Goal: Transaction & Acquisition: Obtain resource

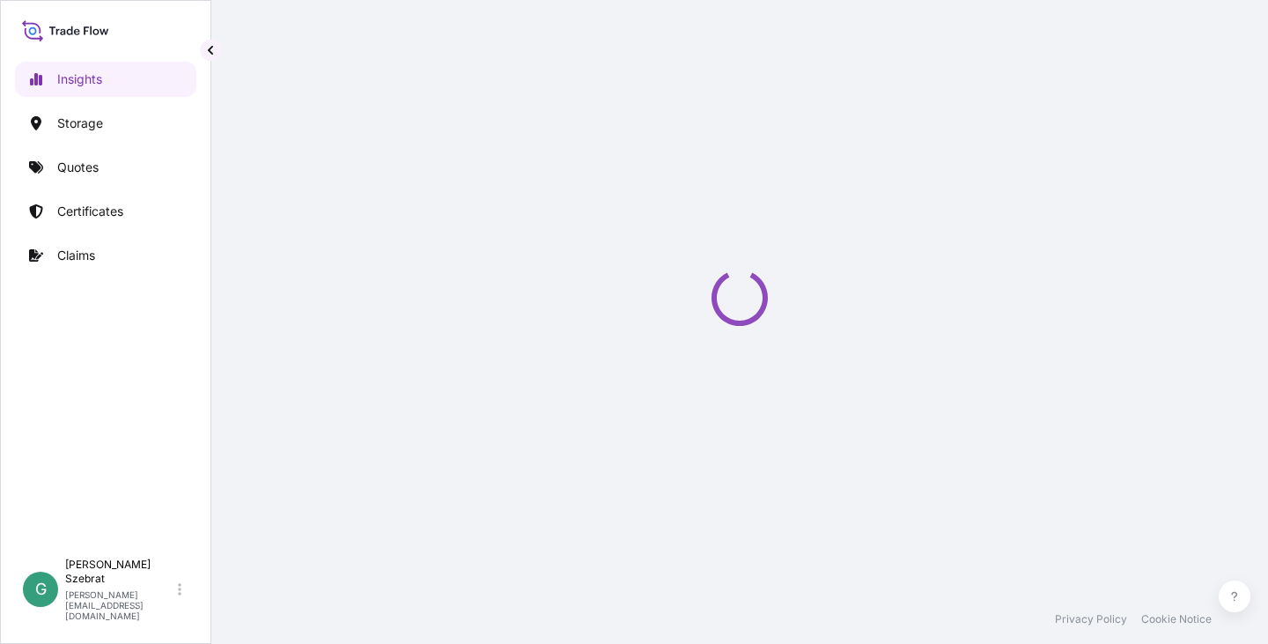
select select "2025"
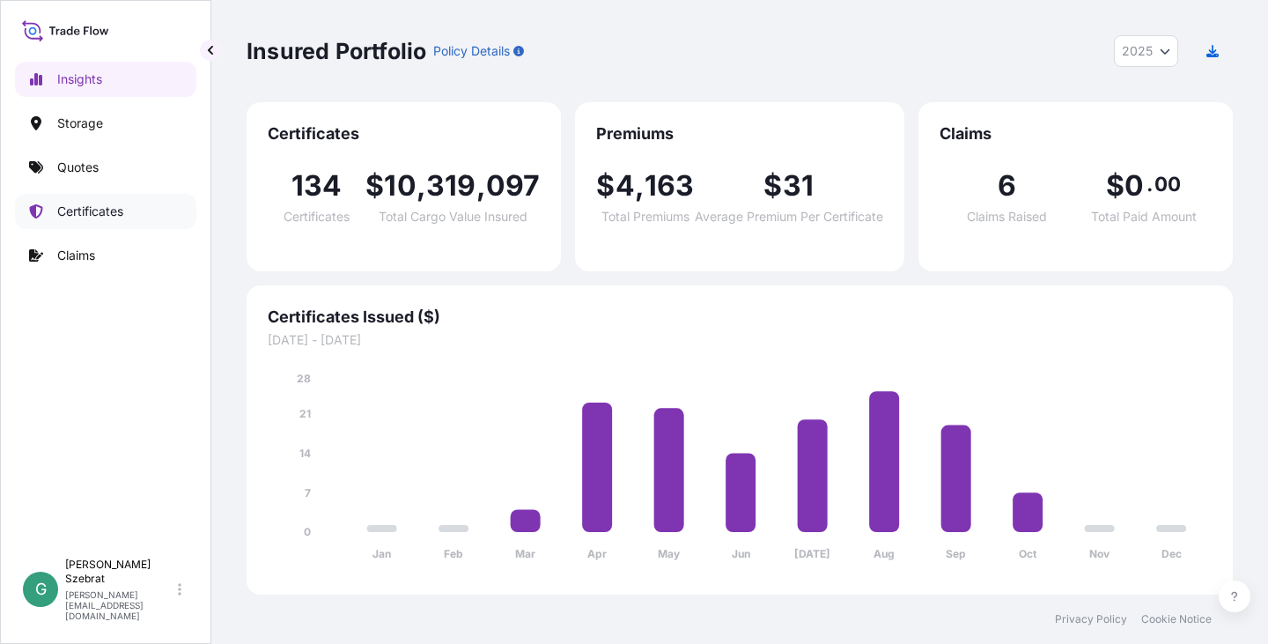
click at [80, 216] on p "Certificates" at bounding box center [90, 212] width 66 height 18
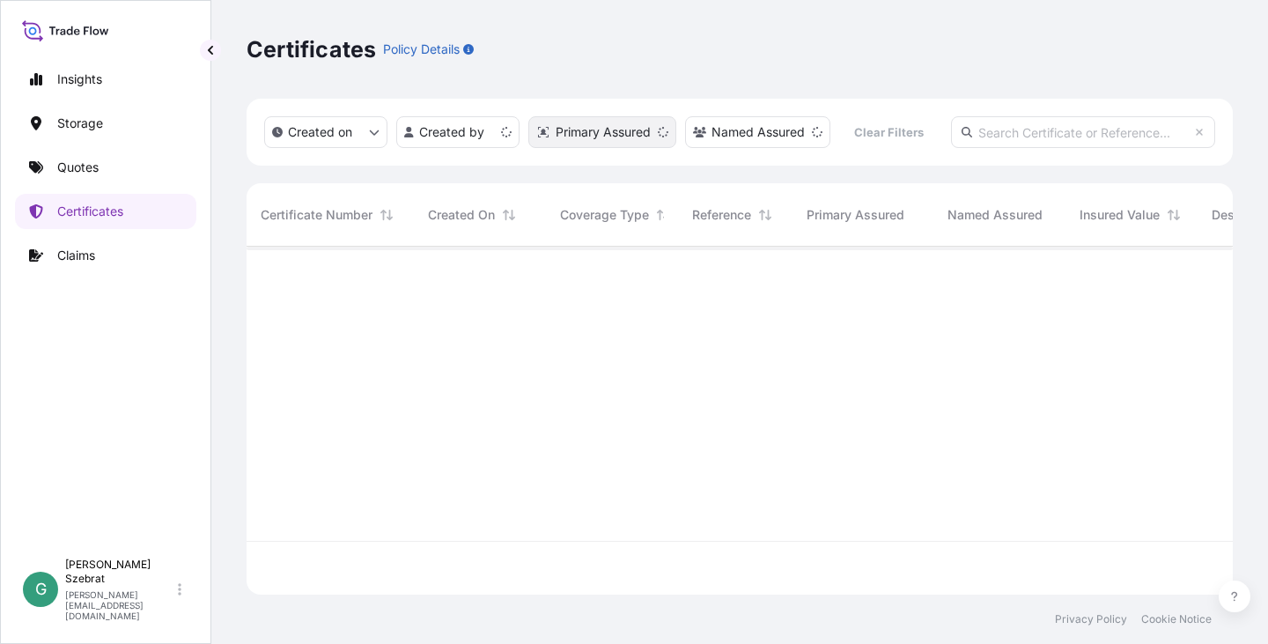
scroll to position [344, 973]
click at [508, 127] on html "Insights Storage Quotes Certificates Claims G Gabriele Szebrat [EMAIL_ADDRESS][…" at bounding box center [634, 322] width 1268 height 644
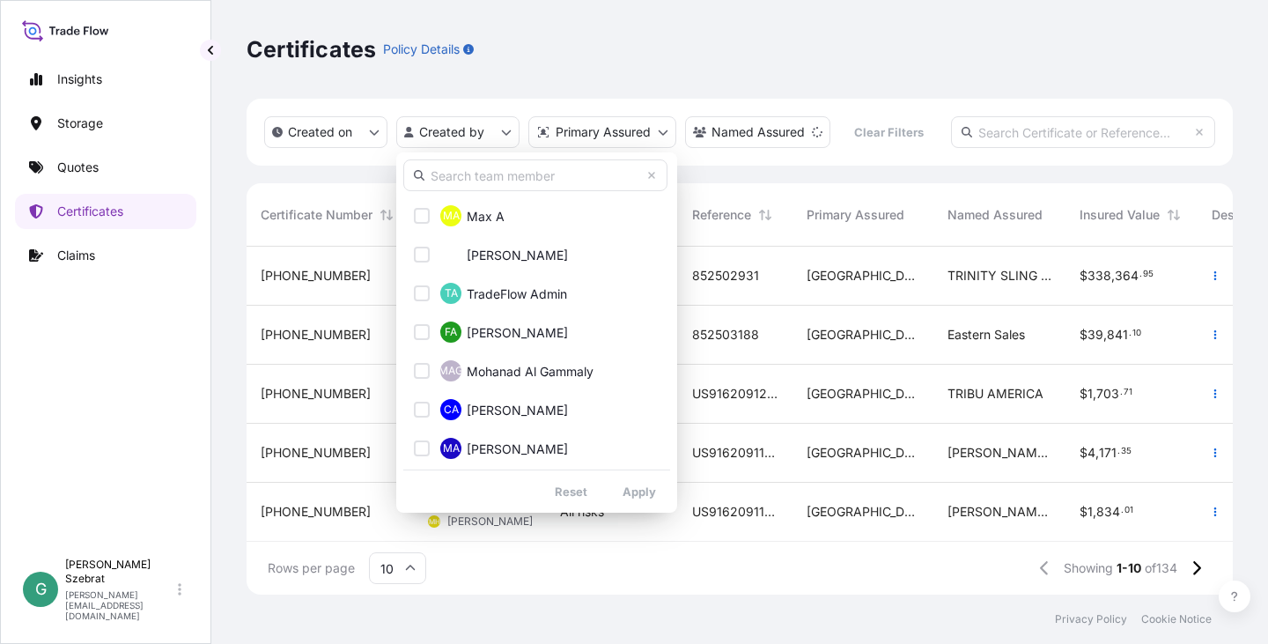
click at [489, 173] on input "text" at bounding box center [535, 175] width 264 height 32
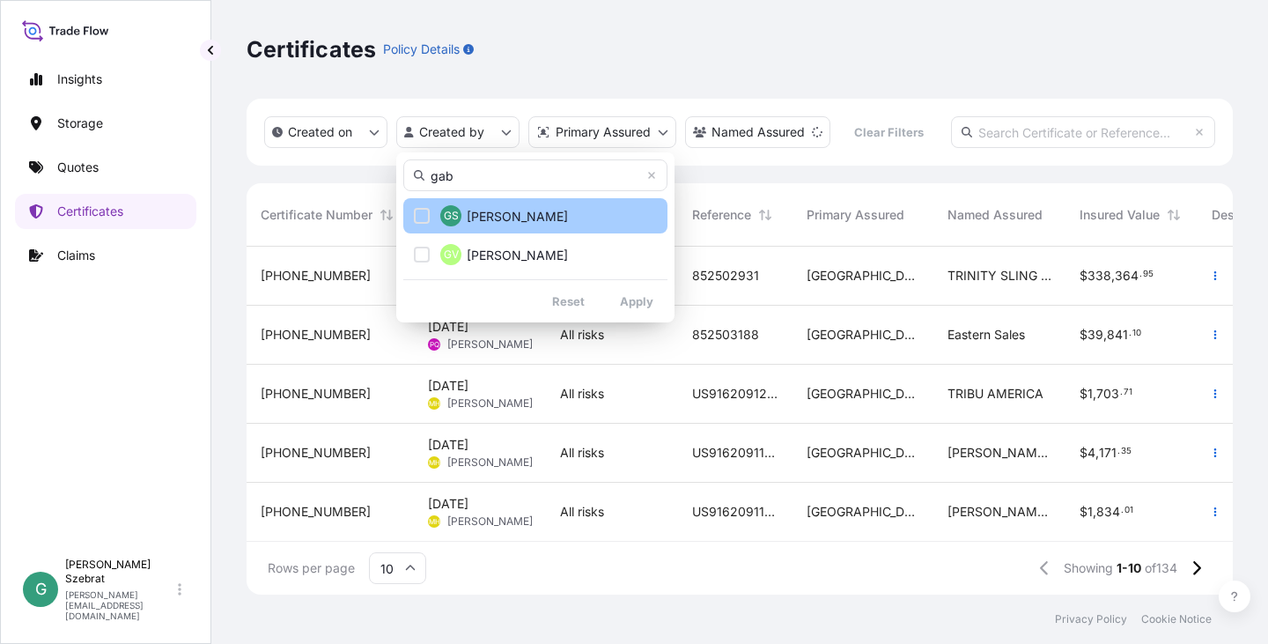
type input "gab"
click at [427, 211] on div "Select Option" at bounding box center [422, 216] width 16 height 16
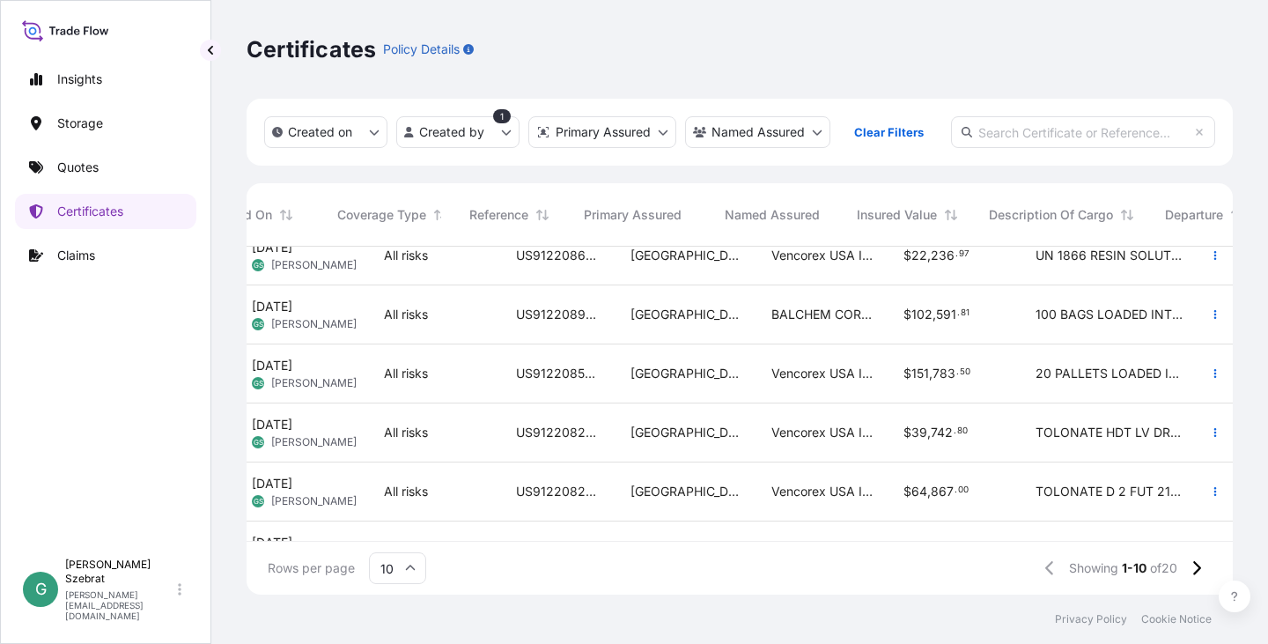
scroll to position [79, 0]
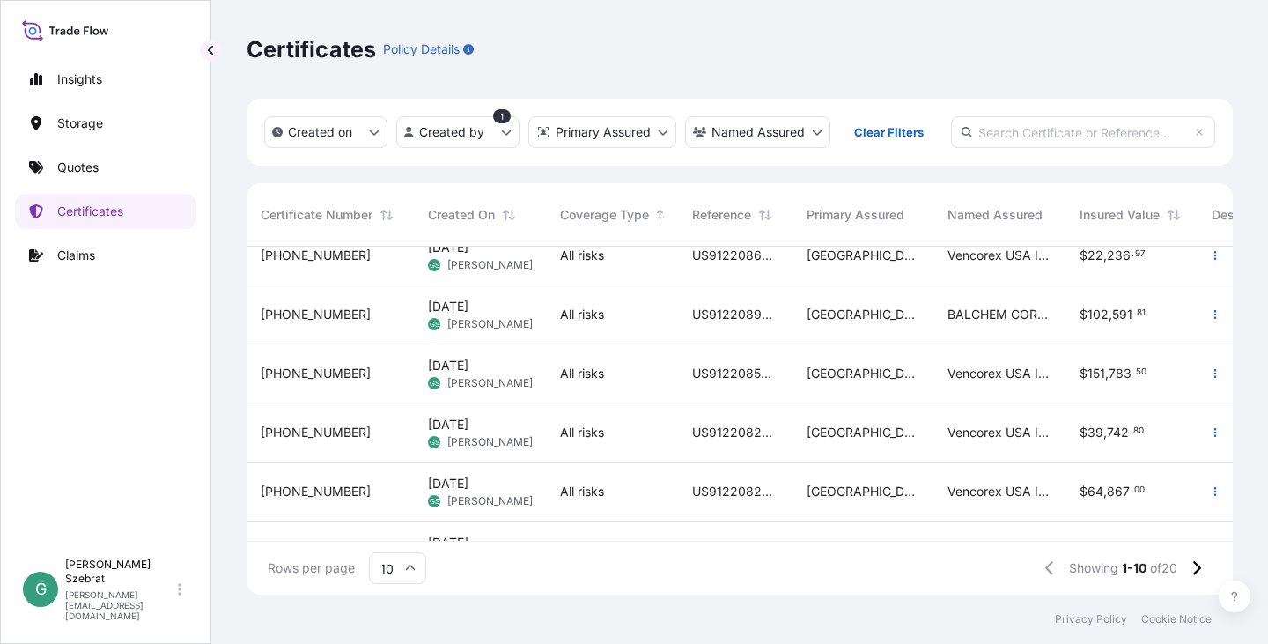
click at [281, 492] on span "[PHONE_NUMBER]" at bounding box center [316, 492] width 110 height 18
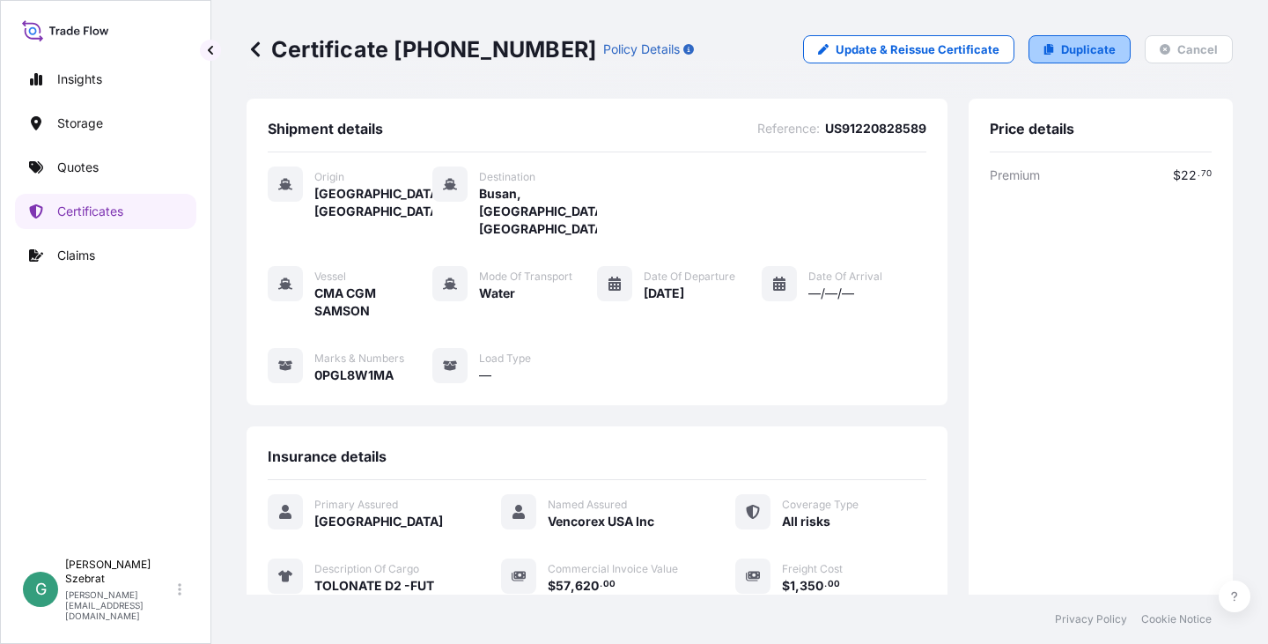
click at [1076, 48] on p "Duplicate" at bounding box center [1088, 50] width 55 height 18
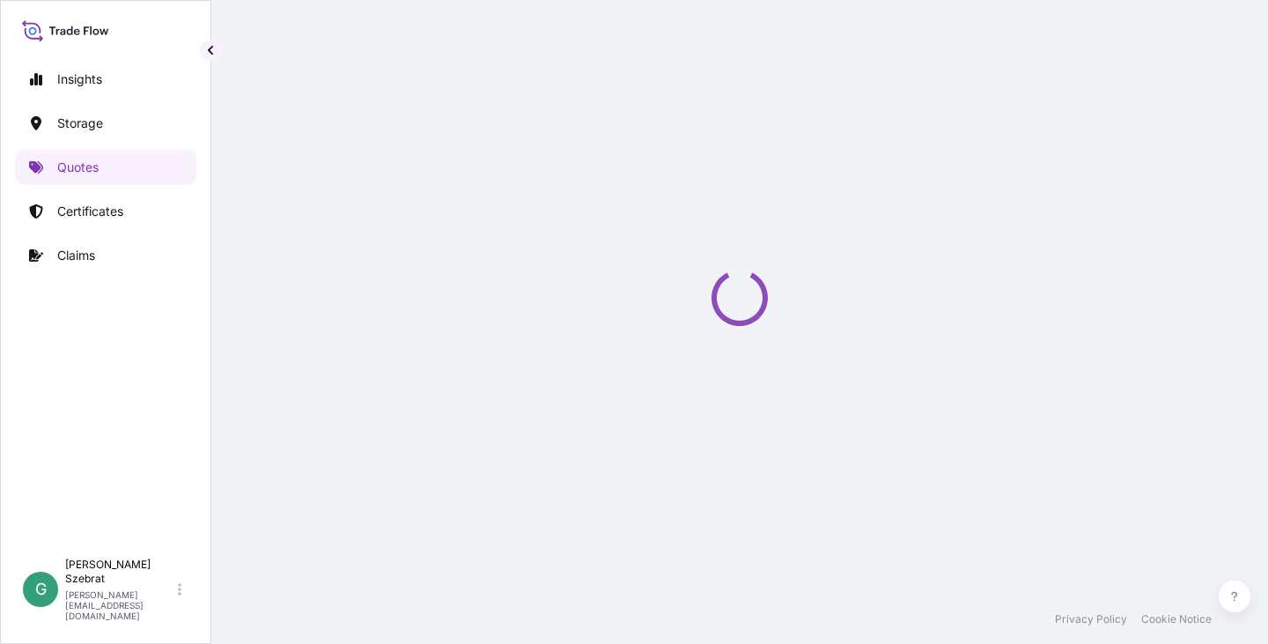
scroll to position [28, 0]
select select "Water"
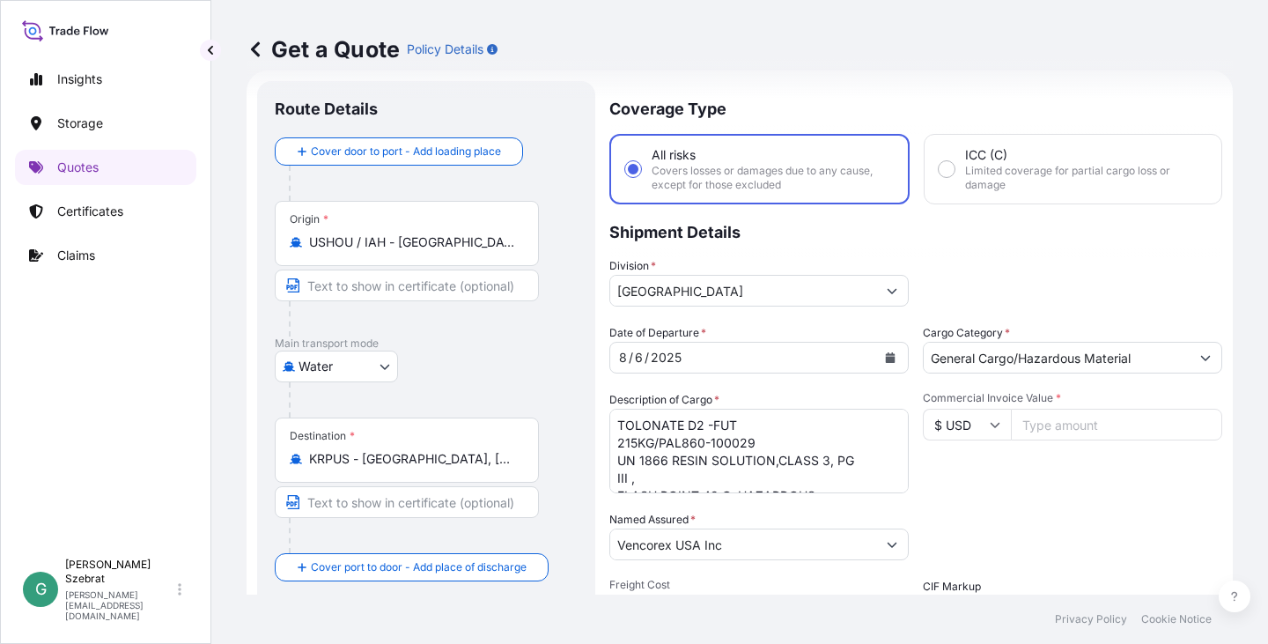
click at [886, 355] on icon "Calendar" at bounding box center [891, 357] width 10 height 11
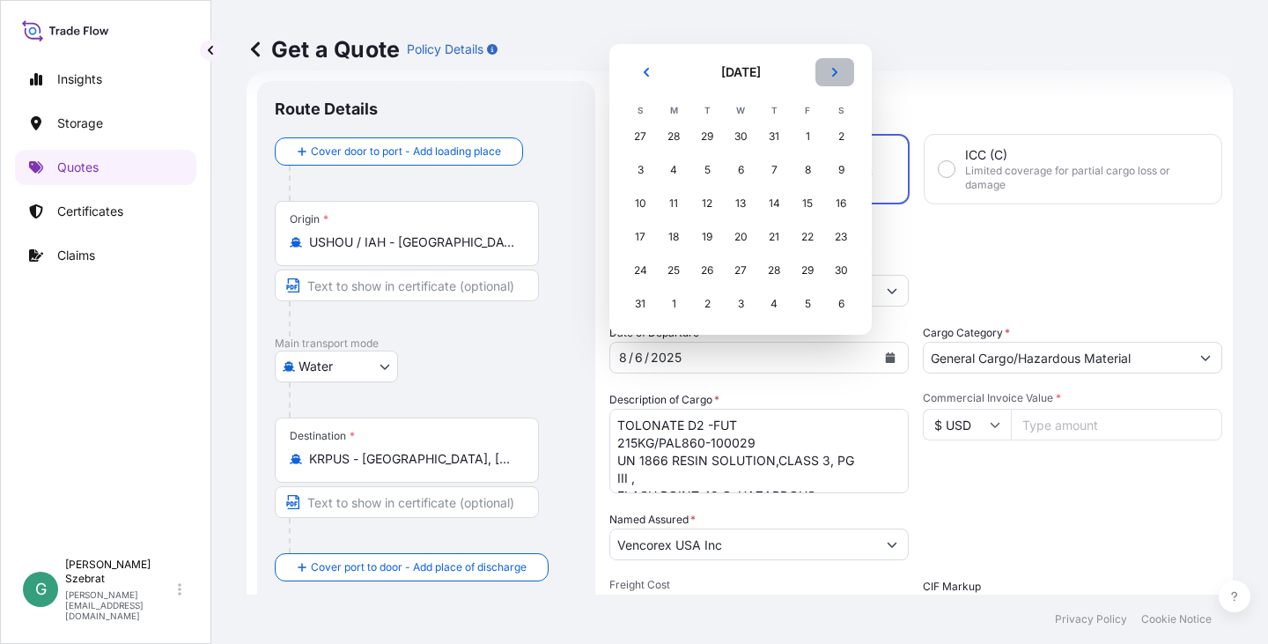
click at [839, 65] on button "Next" at bounding box center [835, 72] width 39 height 28
click at [834, 103] on icon "Next" at bounding box center [834, 105] width 5 height 9
click at [774, 164] on div "2" at bounding box center [774, 170] width 32 height 32
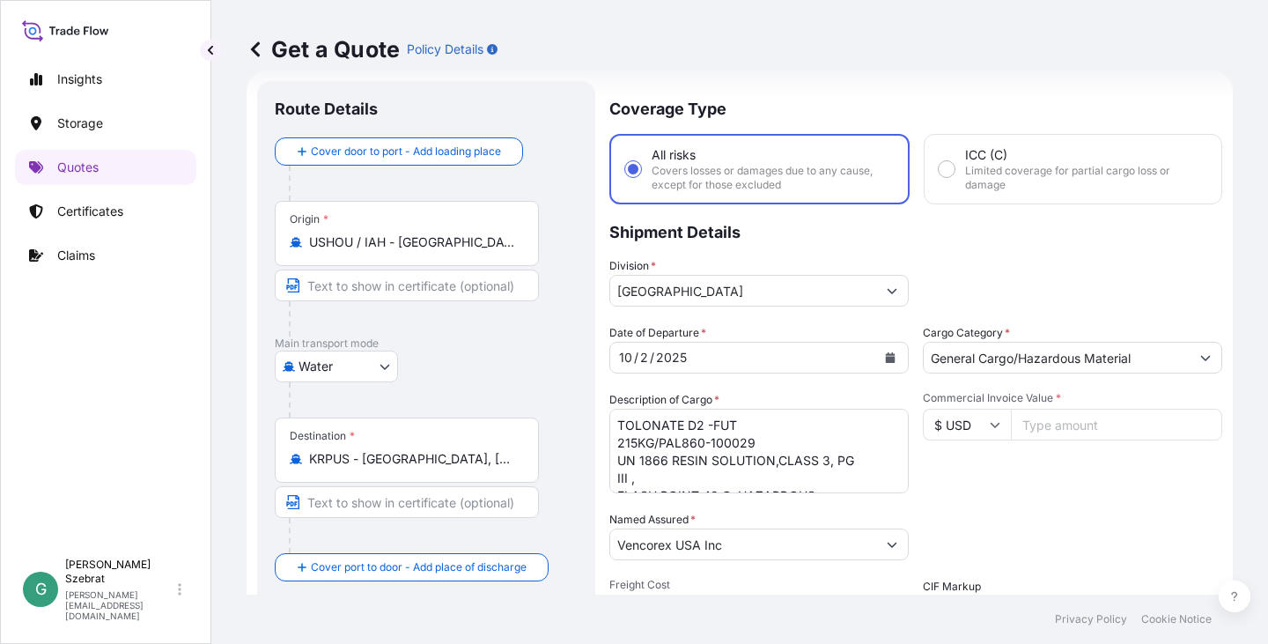
click at [1036, 426] on input "Commercial Invoice Value *" at bounding box center [1116, 425] width 211 height 32
type input "63778.80"
click at [848, 438] on textarea "TOLONATE D2 -FUT 215KG/PAL860-100029 UN 1866 RESIN SOLUTION,CLASS 3, PG III , F…" at bounding box center [759, 451] width 299 height 85
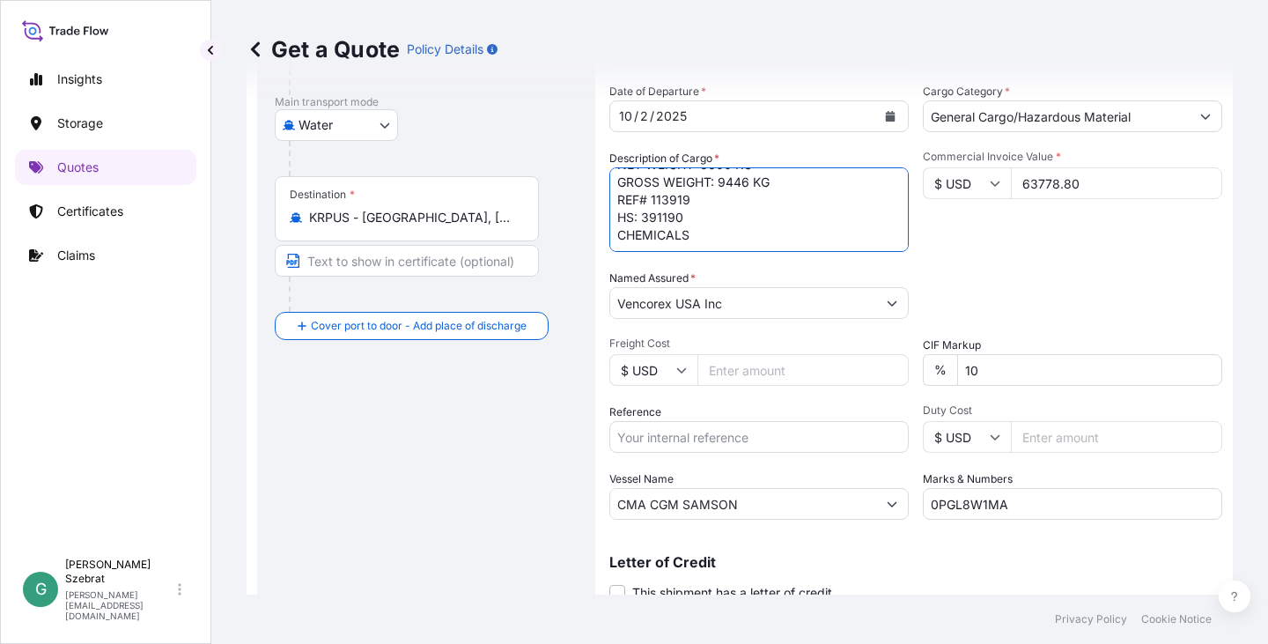
scroll to position [336, 0]
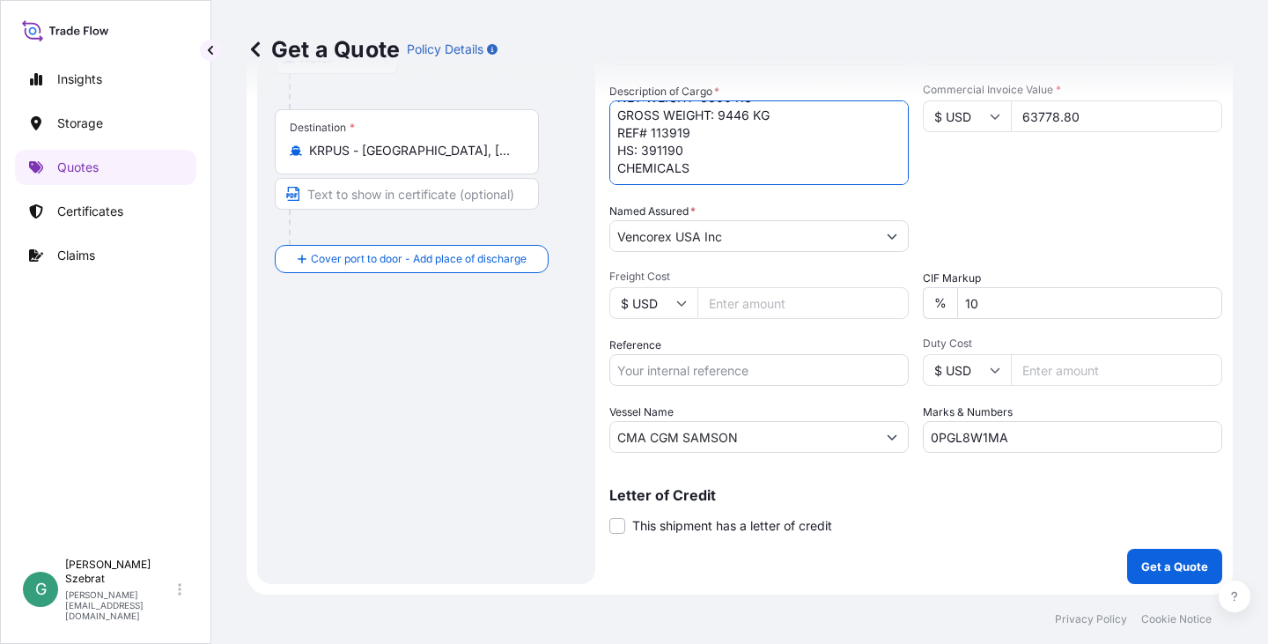
drag, startPoint x: 617, startPoint y: 457, endPoint x: 803, endPoint y: 411, distance: 191.4
click at [802, 414] on div "Date of Departure * [DATE] Cargo Category * General Cargo/Hazardous Material De…" at bounding box center [916, 234] width 613 height 437
paste textarea "2 UN 1866 RESIN SOLUTION,CLASS 3, PG III , FLASH POINT 49 C, HAZARDOUS 12 DRUMS…"
type textarea "TOLONATE D 2 UN 1866 RESIN SOLUTION,CLASS 3, PG III , FLASH POINT 49 C, HAZARDO…"
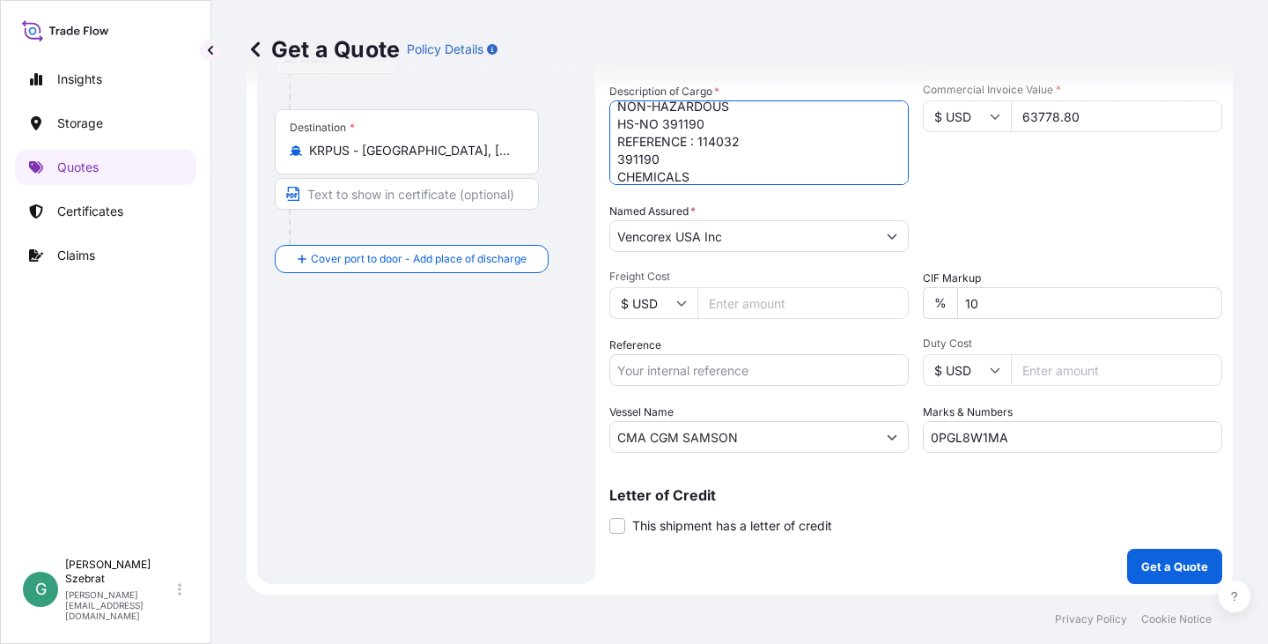
click at [776, 302] on input "Freight Cost" at bounding box center [803, 303] width 211 height 32
type input "2515.00"
drag, startPoint x: 776, startPoint y: 368, endPoint x: 934, endPoint y: 357, distance: 158.1
click at [780, 369] on input "Reference" at bounding box center [759, 370] width 299 height 32
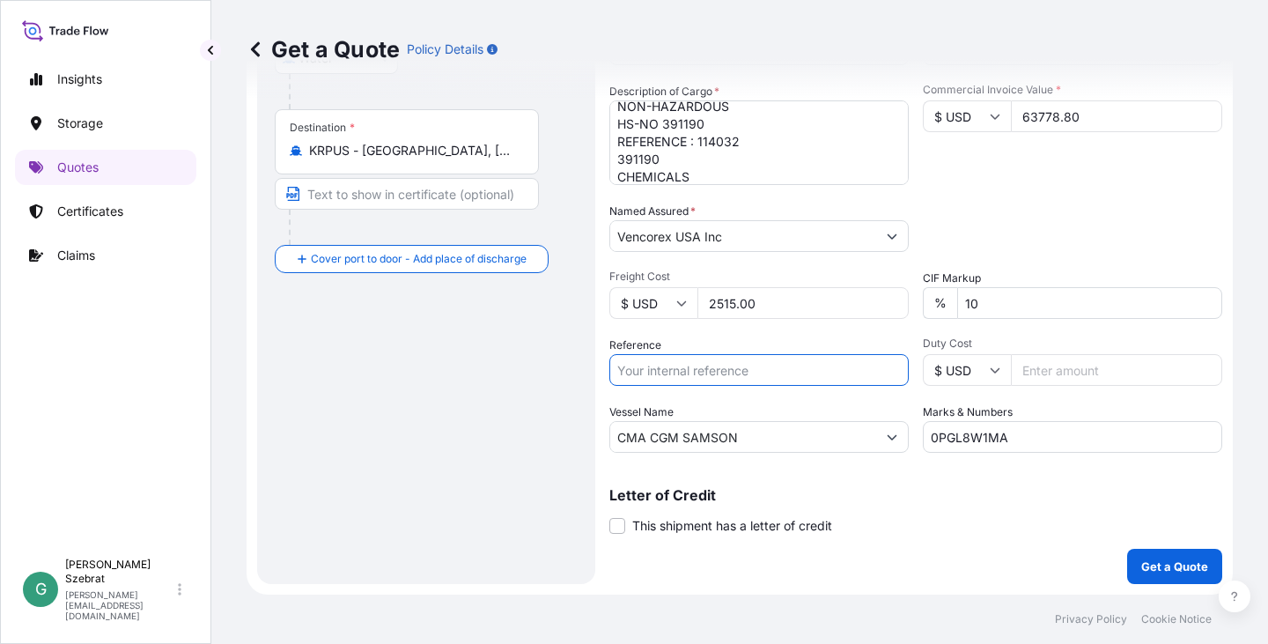
click at [713, 370] on input "Reference" at bounding box center [759, 370] width 299 height 32
paste input "US91220891235"
type input "US91220891235"
click at [758, 439] on input "CMA CGM SAMSON" at bounding box center [743, 437] width 266 height 32
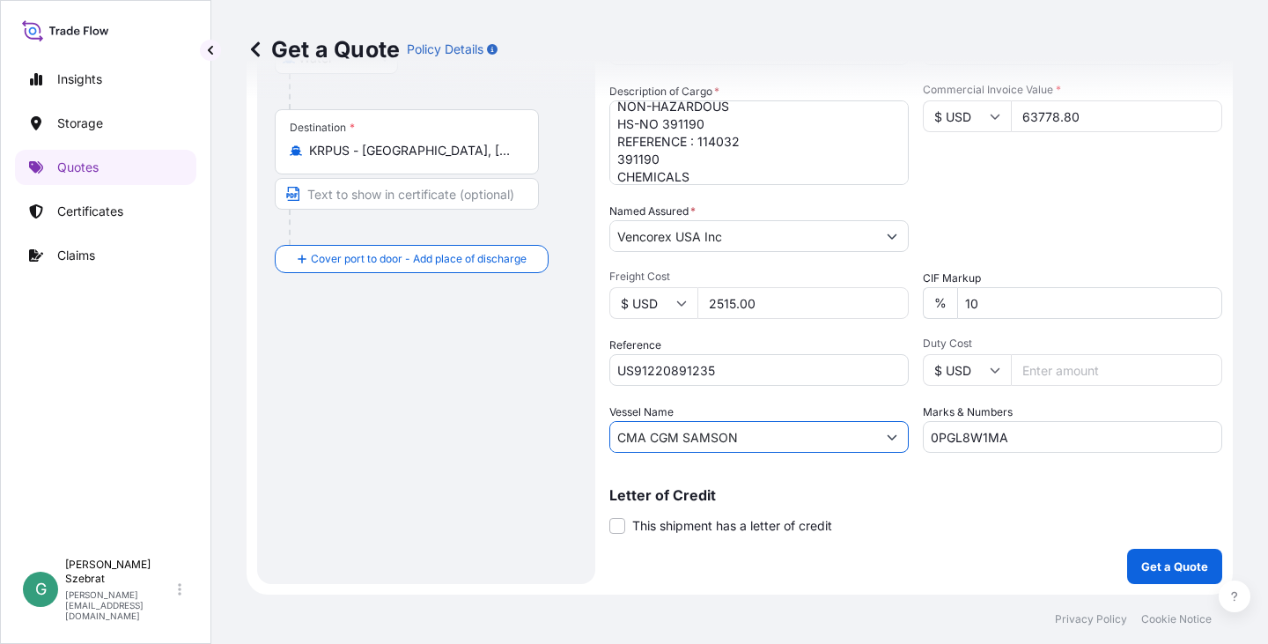
drag, startPoint x: 758, startPoint y: 439, endPoint x: 589, endPoint y: 433, distance: 168.4
click at [589, 433] on form "Route Details Cover door to port - Add loading place Place of loading Road / [G…" at bounding box center [740, 178] width 987 height 832
paste input "APL DANUBE"
click at [732, 428] on input "APL DANUBE" at bounding box center [743, 437] width 266 height 32
paste input "0PGLOW1MA"
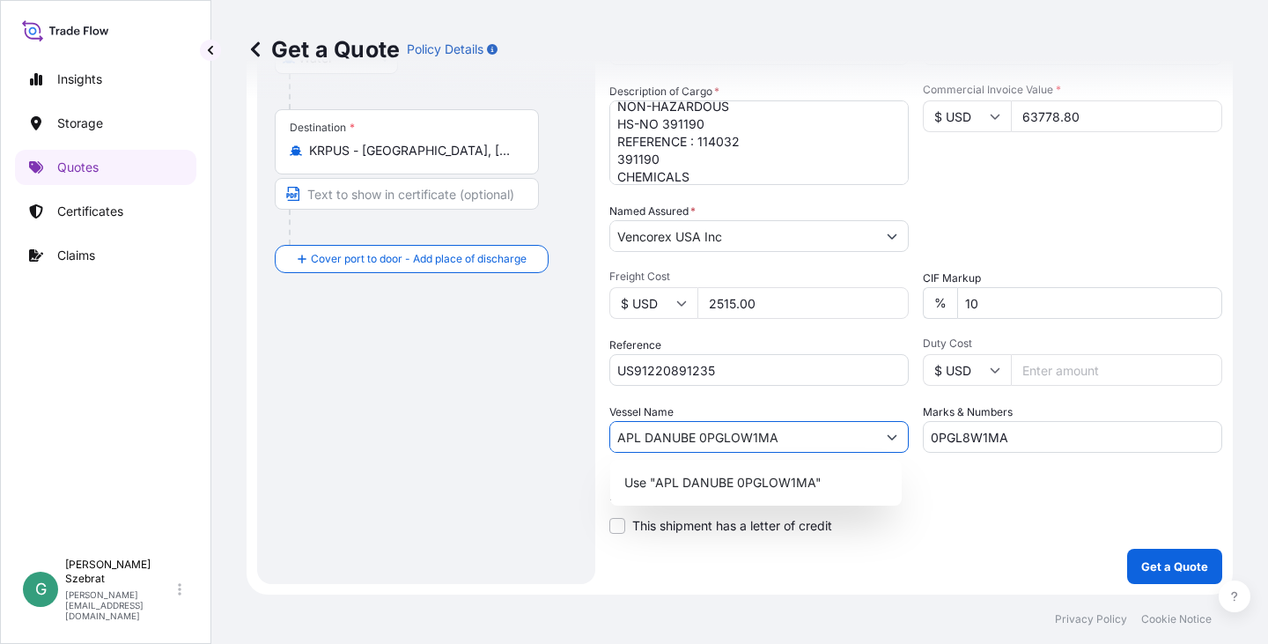
type input "APL DANUBE 0PGLOW1MA"
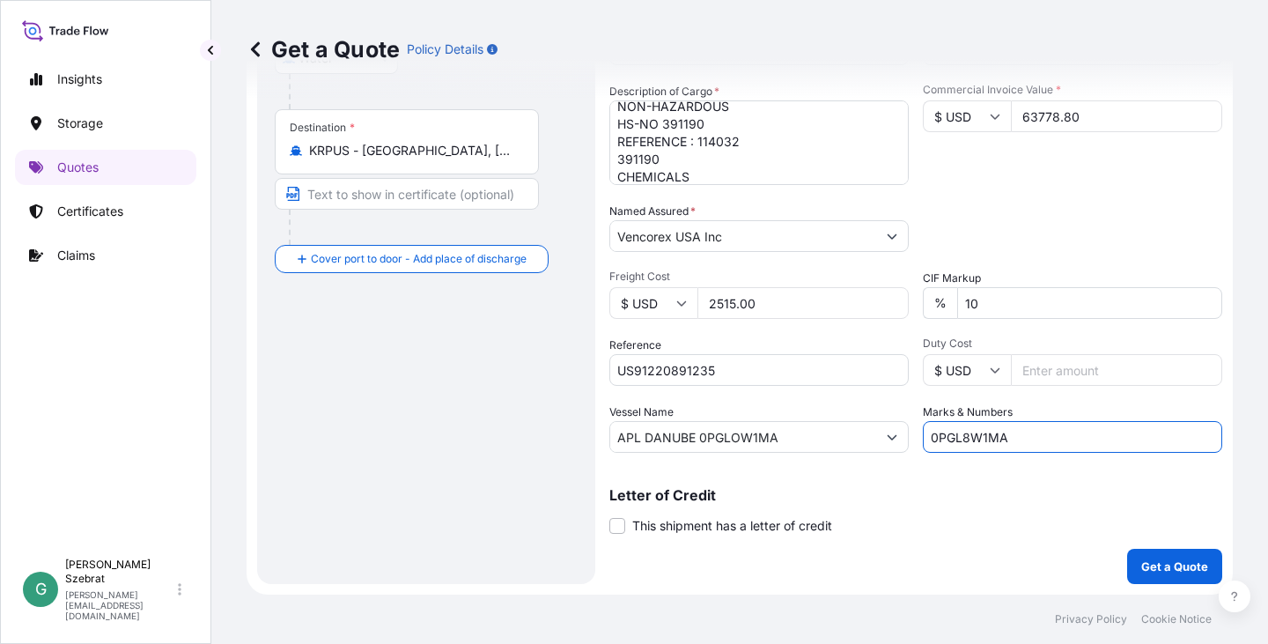
drag, startPoint x: 1018, startPoint y: 435, endPoint x: 854, endPoint y: 439, distance: 163.9
click at [847, 436] on div "Date of Departure * [DATE] Cargo Category * General Cargo/Hazardous Material De…" at bounding box center [916, 234] width 613 height 437
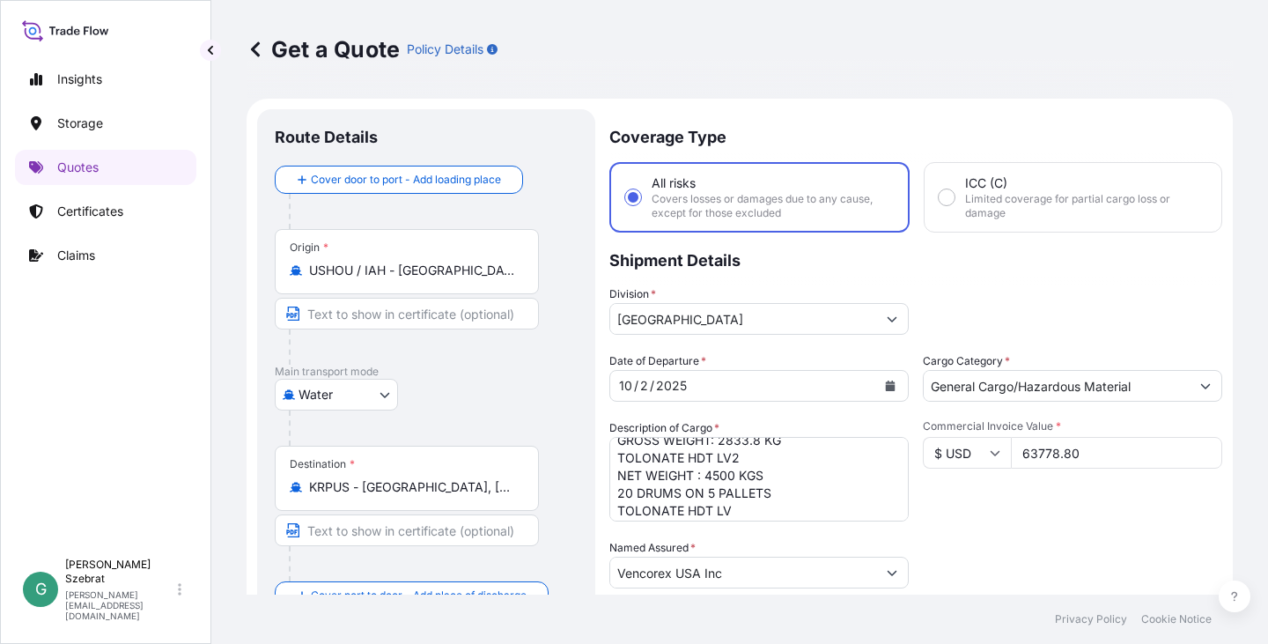
scroll to position [0, 0]
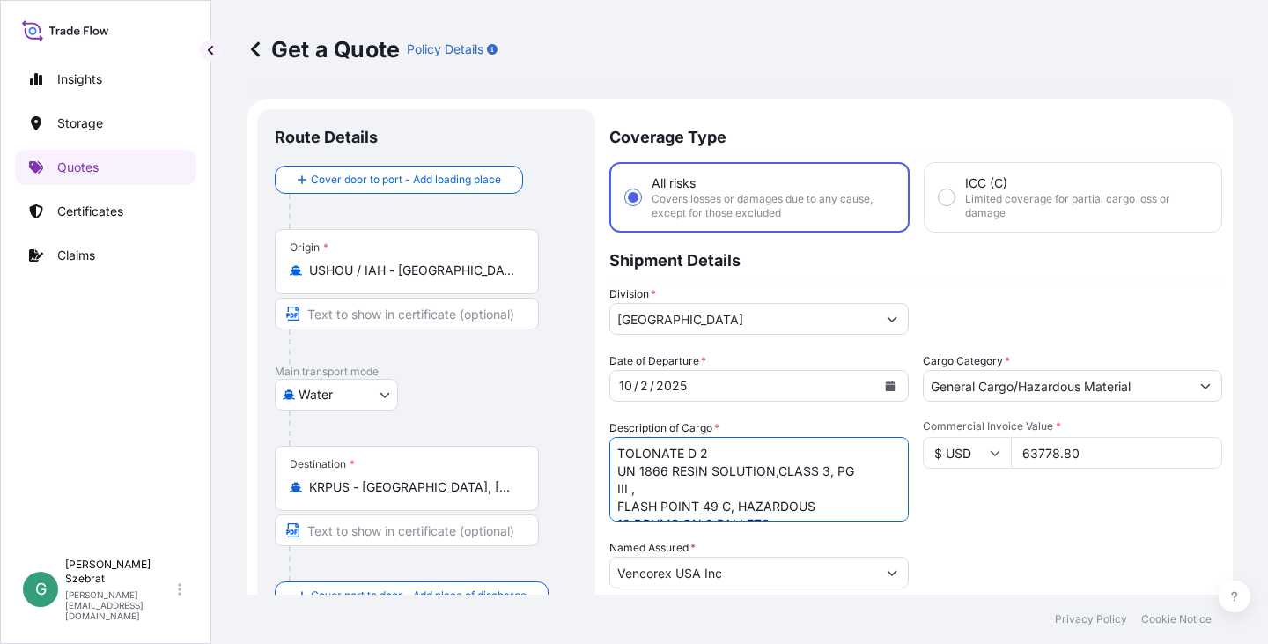
click at [680, 483] on textarea "TOLONATE D2 -FUT 215KG/PAL860-100029 UN 1866 RESIN SOLUTION,CLASS 3, PG III , F…" at bounding box center [759, 479] width 299 height 85
drag, startPoint x: 617, startPoint y: 484, endPoint x: 665, endPoint y: 487, distance: 48.5
click at [665, 487] on textarea "TOLONATE D2 -FUT 215KG/PAL860-100029 UN 1866 RESIN SOLUTION,CLASS 3, PG III , F…" at bounding box center [759, 479] width 299 height 85
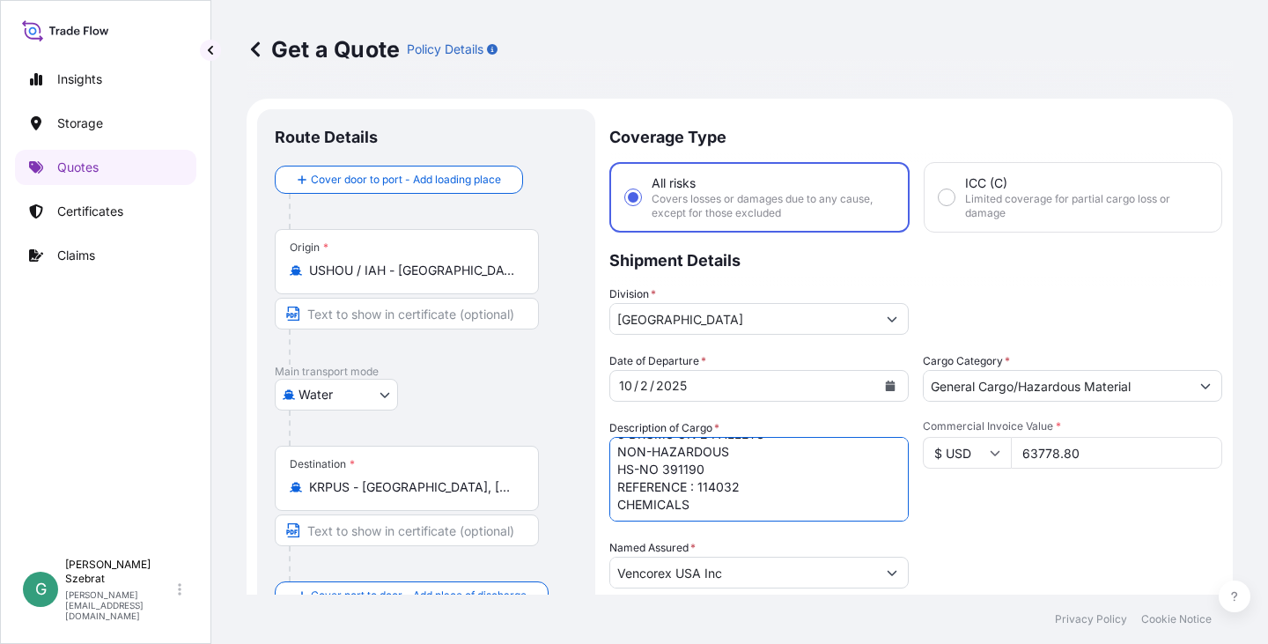
type textarea "TOLONATE D 2 UN 1866 RESIN SOLUTION,CLASS 3, PG III , FLASH POINT 49 C, HAZARDO…"
click at [808, 484] on textarea "TOLONATE D2 -FUT 215KG/PAL860-100029 UN 1866 RESIN SOLUTION,CLASS 3, PG III , F…" at bounding box center [759, 479] width 299 height 85
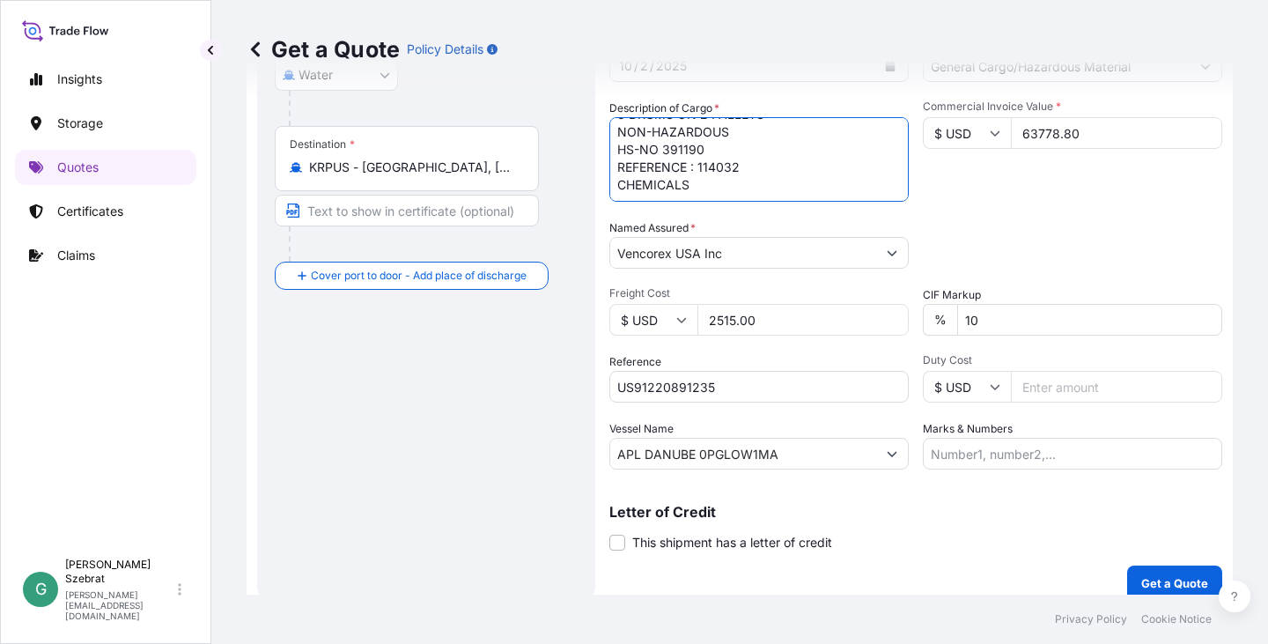
scroll to position [336, 0]
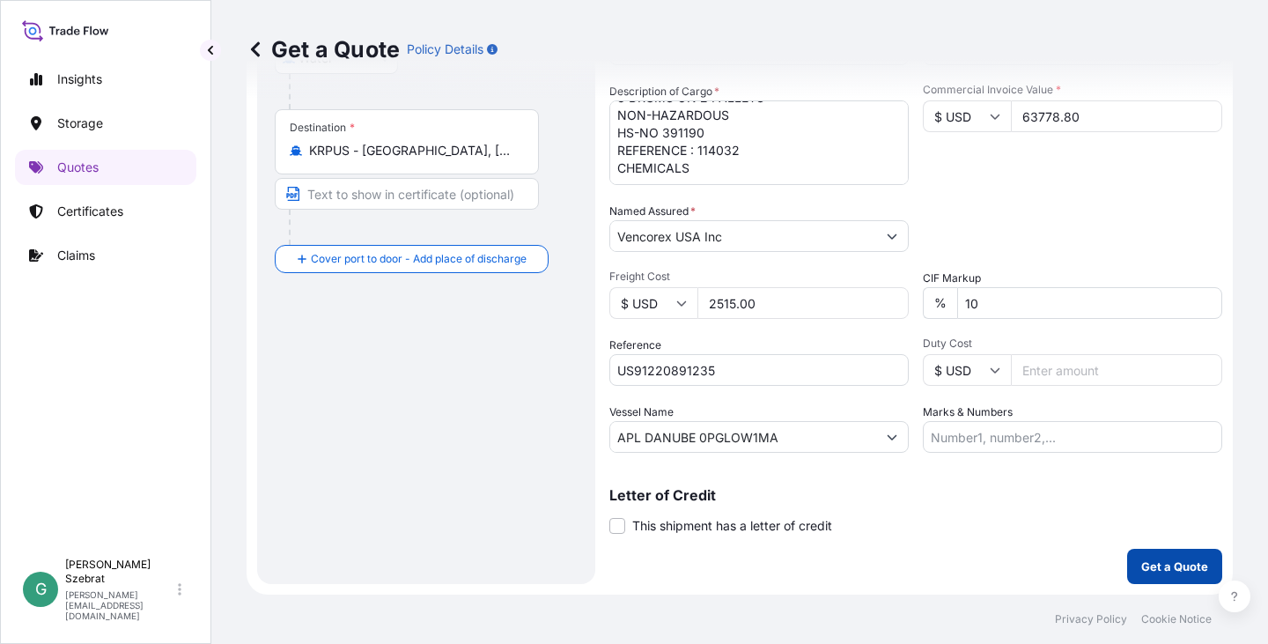
click at [1159, 569] on p "Get a Quote" at bounding box center [1175, 567] width 67 height 18
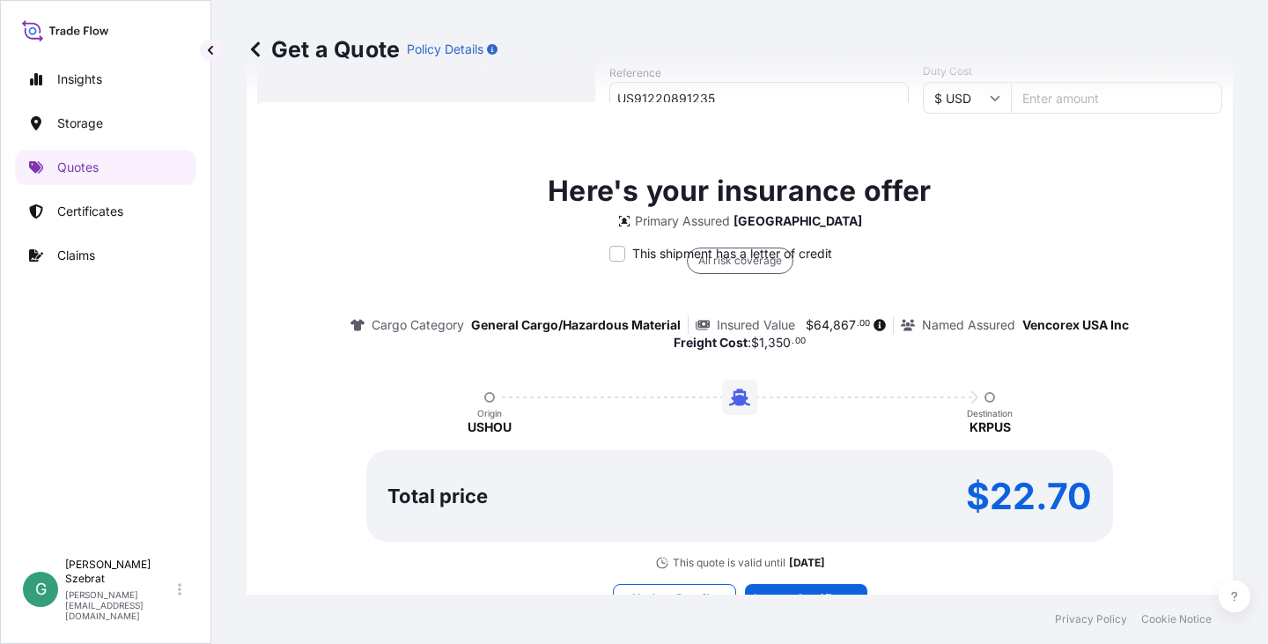
scroll to position [623, 0]
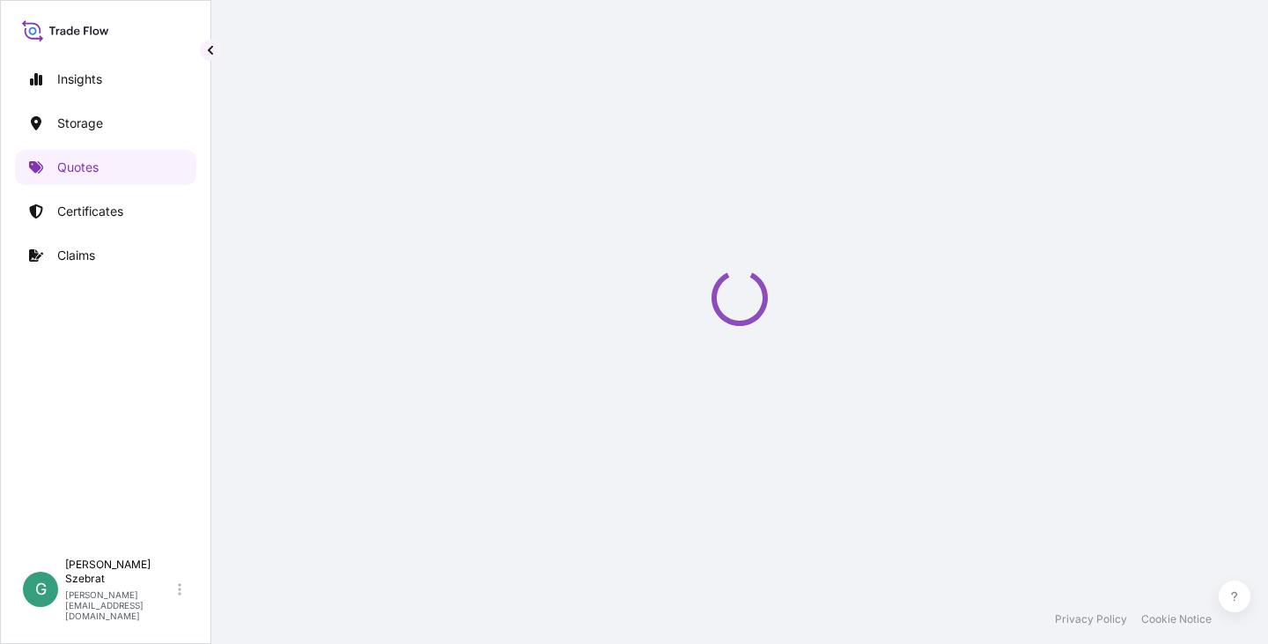
select select "Water"
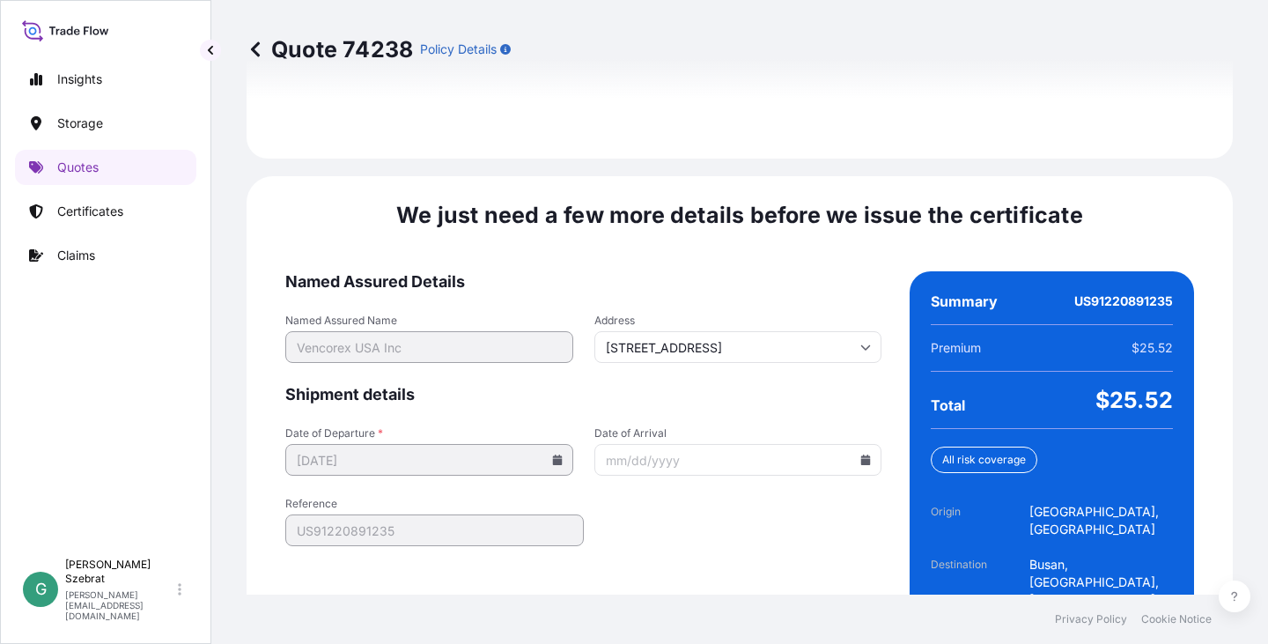
scroll to position [2670, 0]
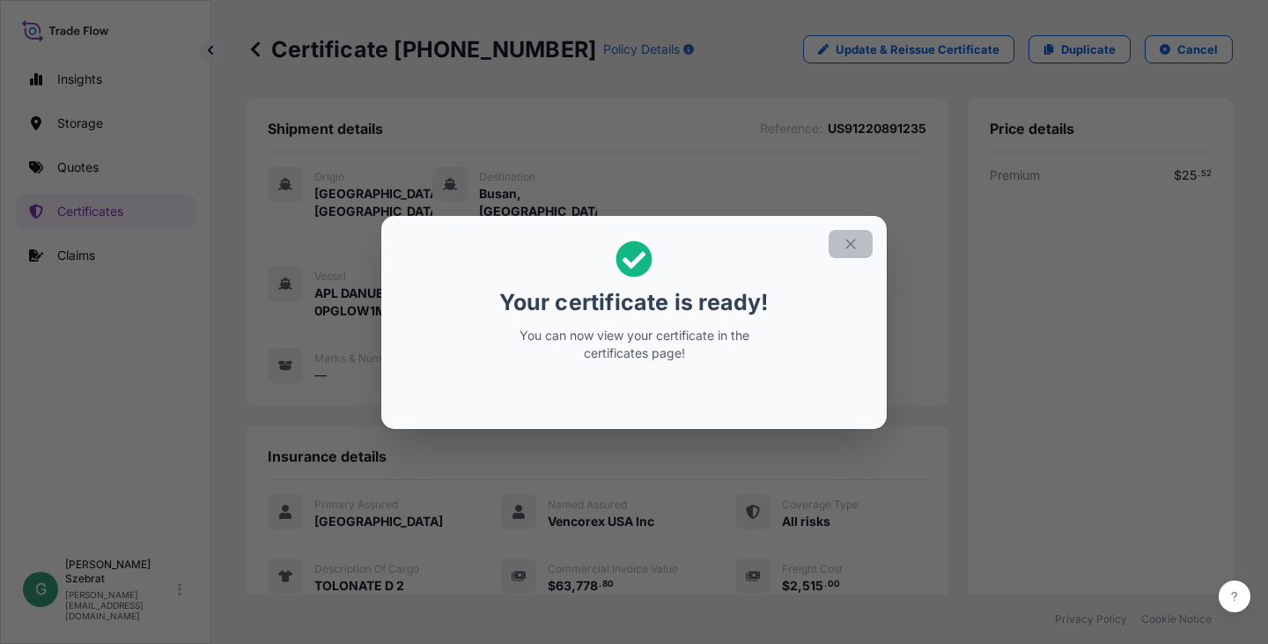
click at [847, 247] on icon "button" at bounding box center [851, 244] width 10 height 10
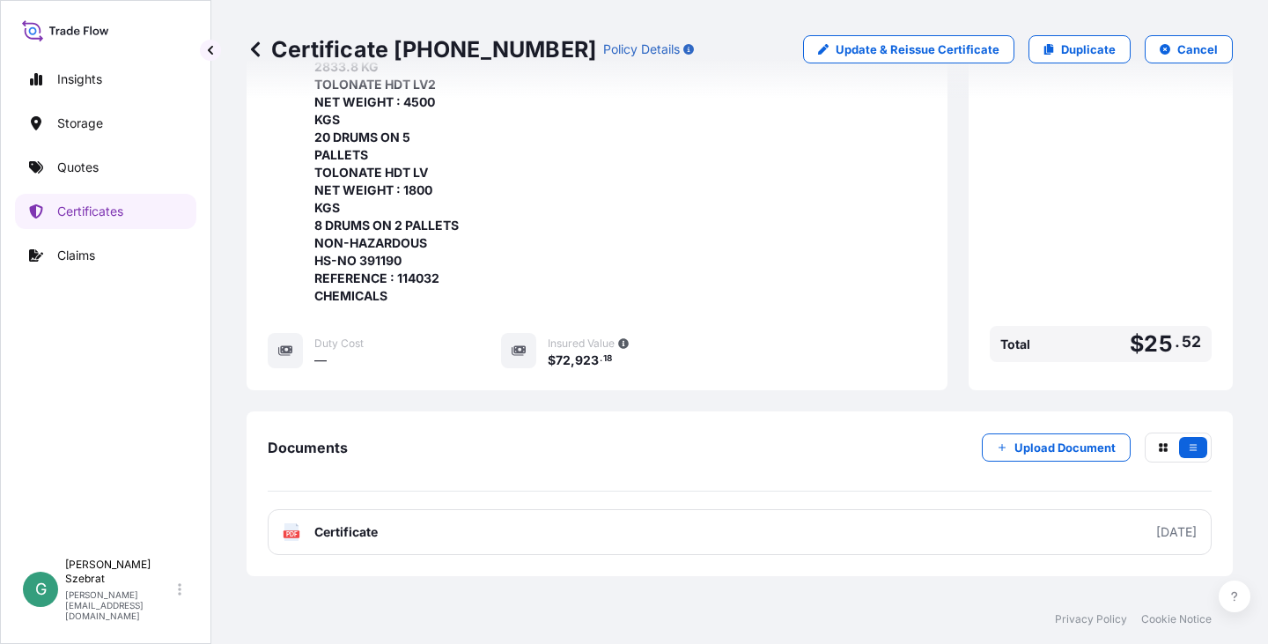
scroll to position [705, 0]
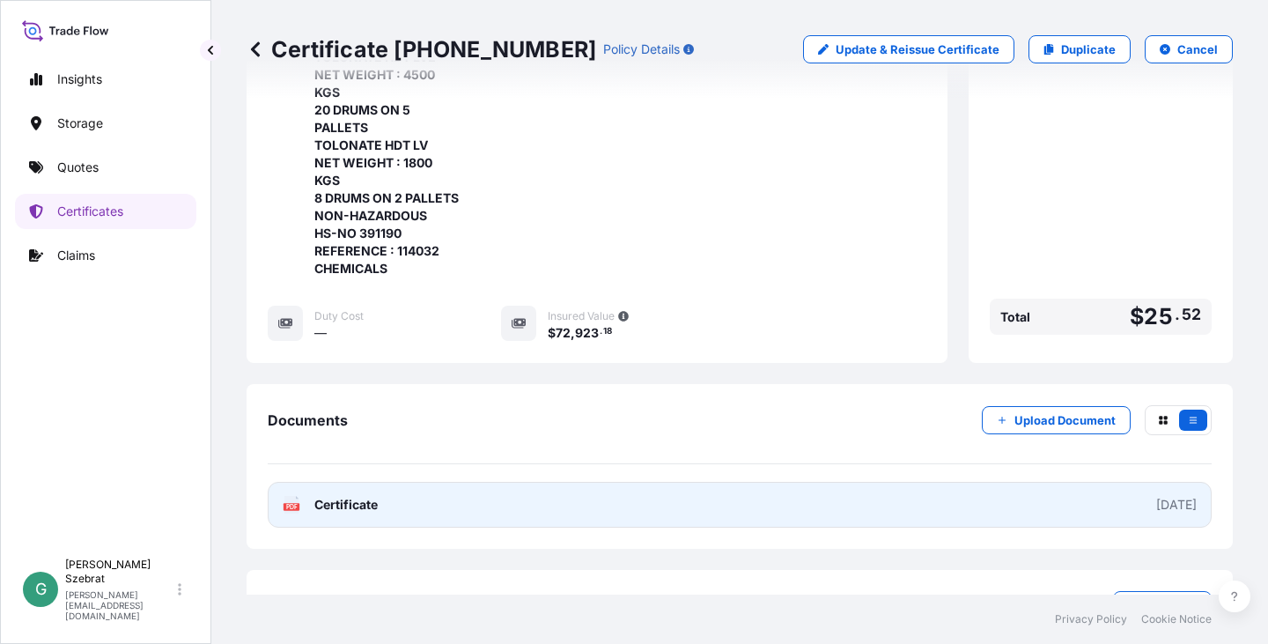
click at [289, 510] on rect at bounding box center [292, 506] width 16 height 7
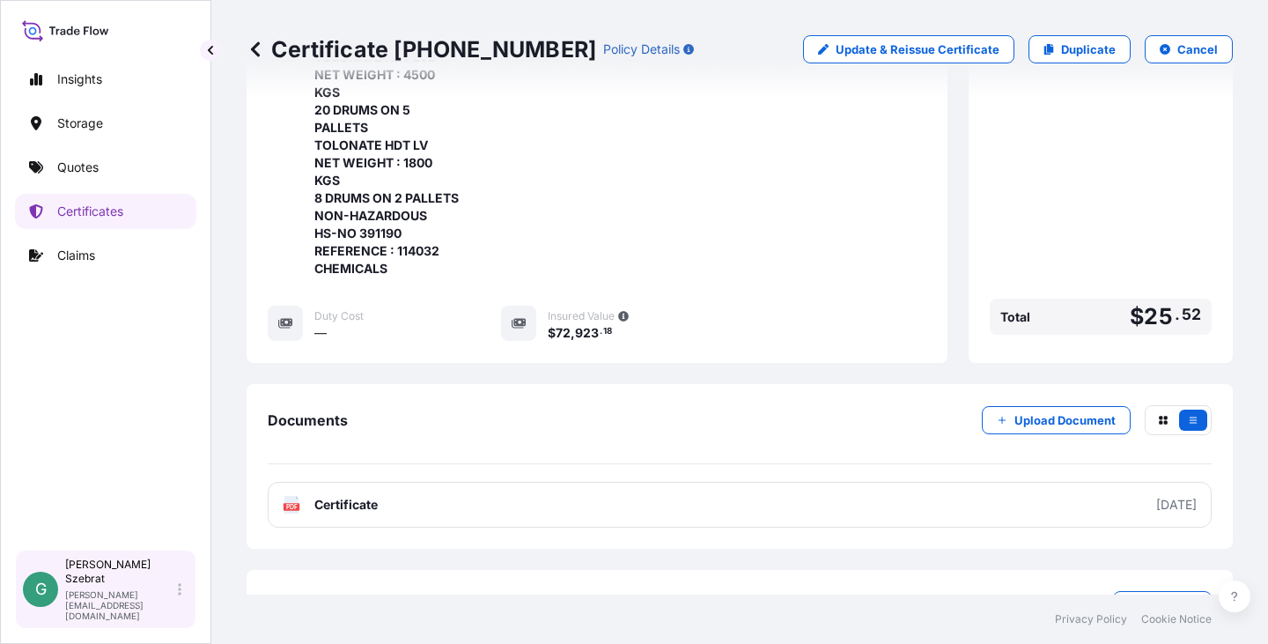
click at [124, 586] on p "[PERSON_NAME]" at bounding box center [119, 572] width 109 height 28
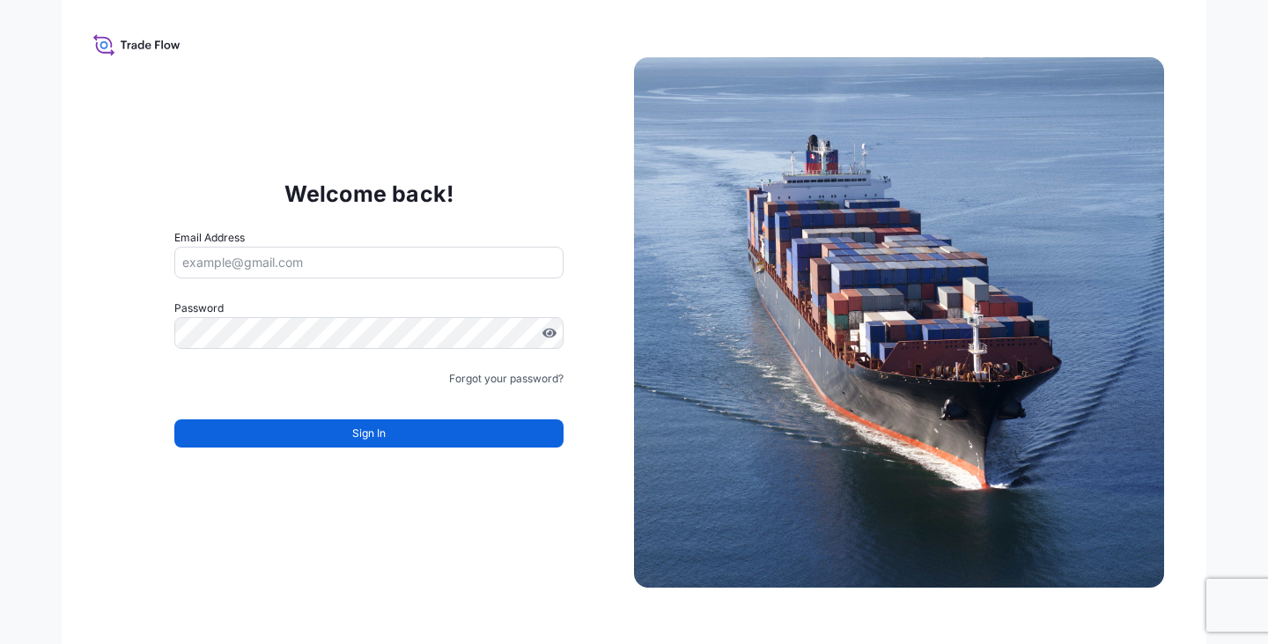
type input "[PERSON_NAME][EMAIL_ADDRESS][DOMAIN_NAME]"
